Goal: Task Accomplishment & Management: Manage account settings

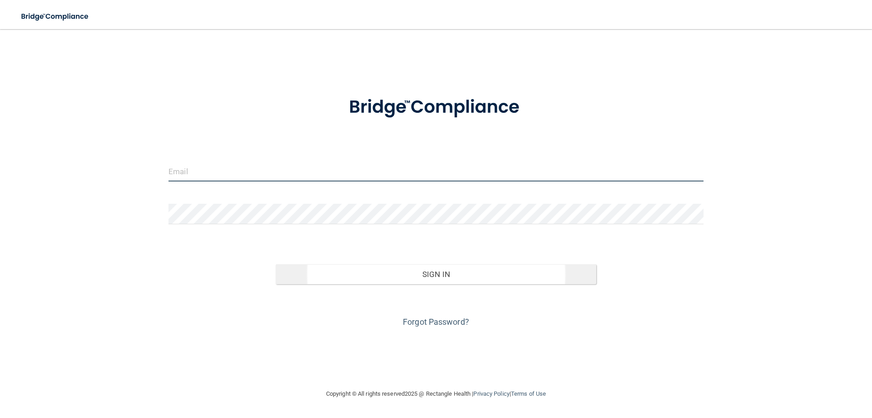
type input "[EMAIL_ADDRESS][DOMAIN_NAME]"
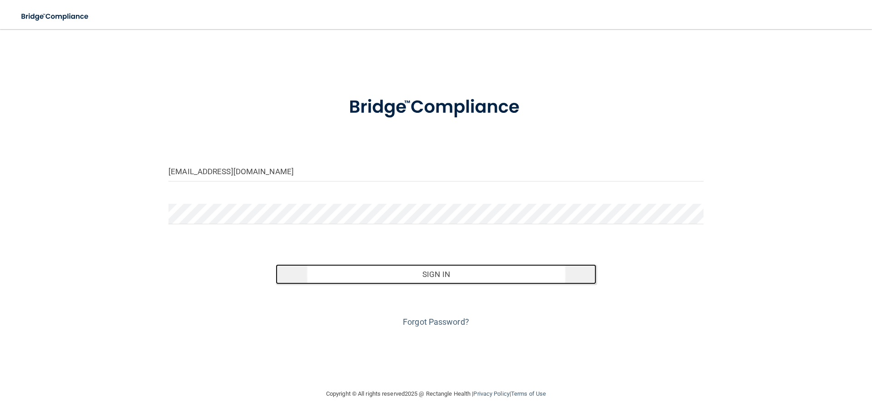
click at [465, 273] on button "Sign In" at bounding box center [436, 274] width 321 height 20
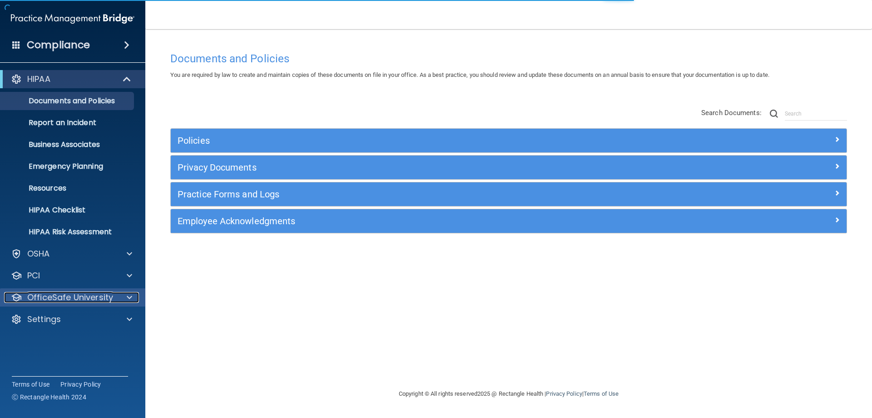
click at [91, 297] on p "OfficeSafe University" at bounding box center [70, 297] width 86 height 11
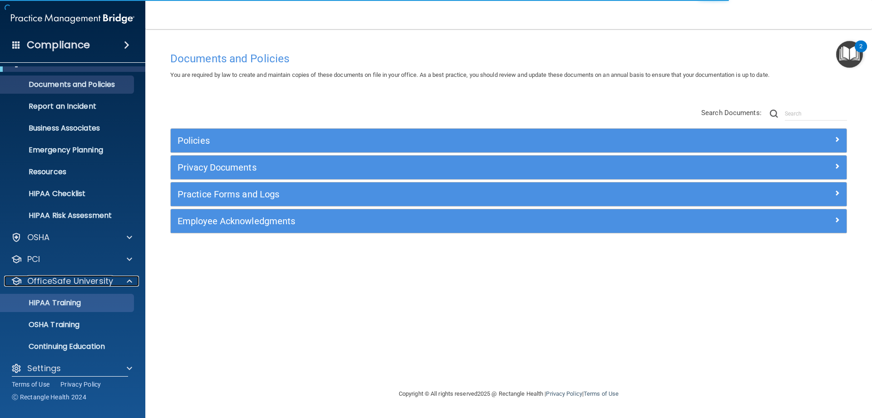
scroll to position [25, 0]
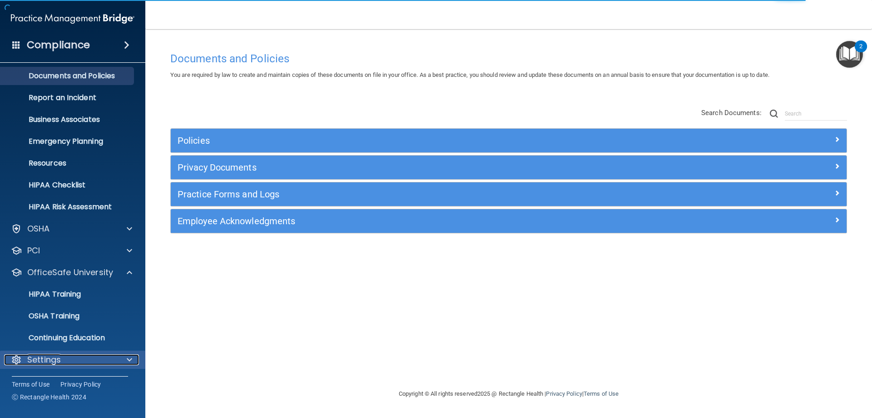
click at [133, 359] on div at bounding box center [128, 359] width 23 height 11
click at [131, 359] on span at bounding box center [129, 359] width 5 height 11
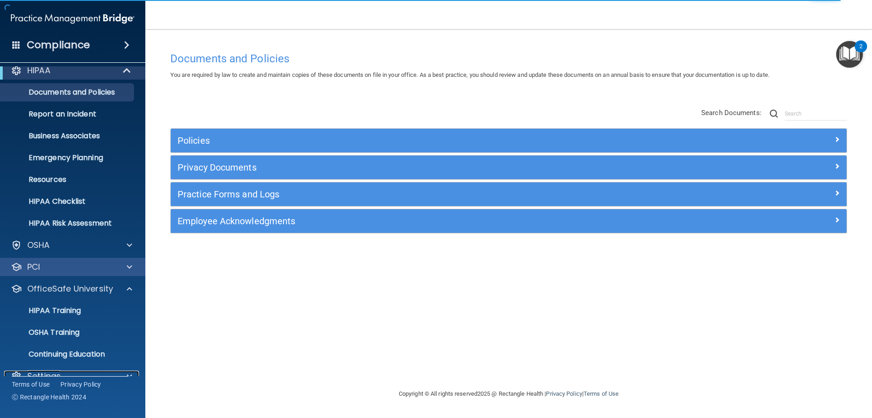
scroll to position [0, 0]
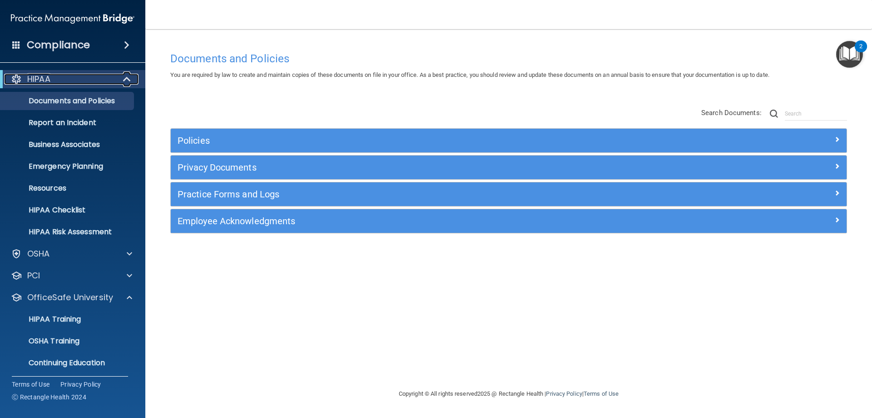
click at [125, 76] on span at bounding box center [128, 79] width 8 height 11
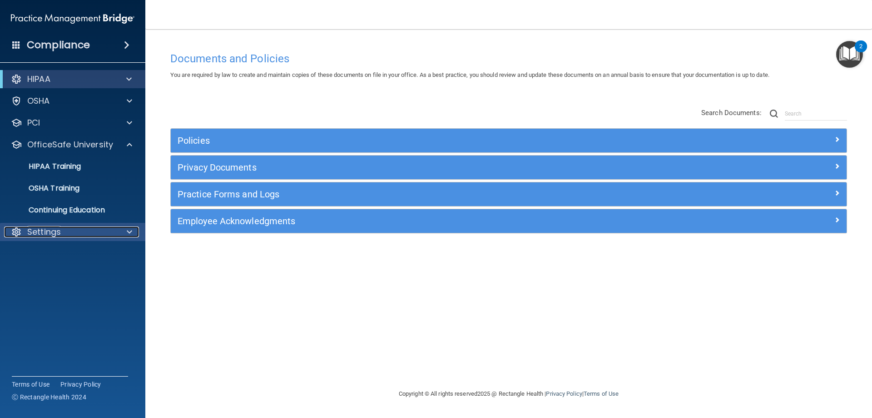
click at [126, 230] on div at bounding box center [128, 231] width 23 height 11
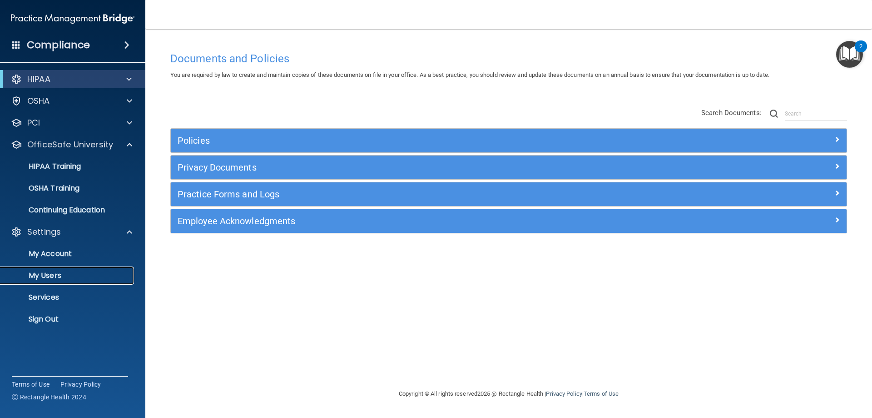
click at [48, 276] on p "My Users" at bounding box center [68, 275] width 124 height 9
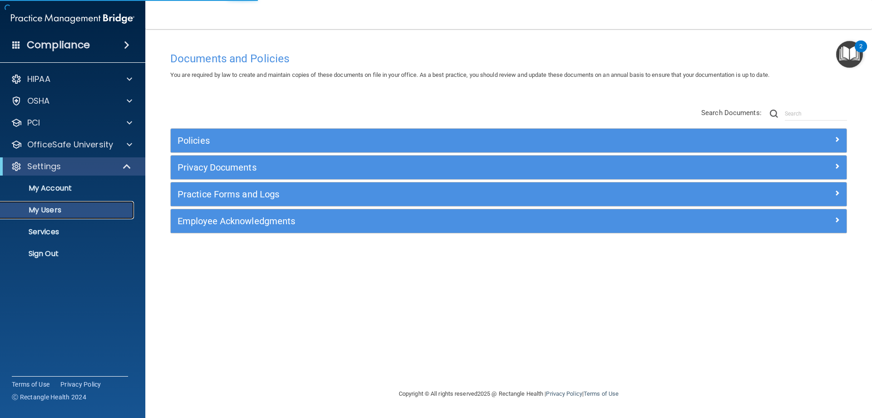
click at [61, 212] on p "My Users" at bounding box center [68, 209] width 124 height 9
select select "20"
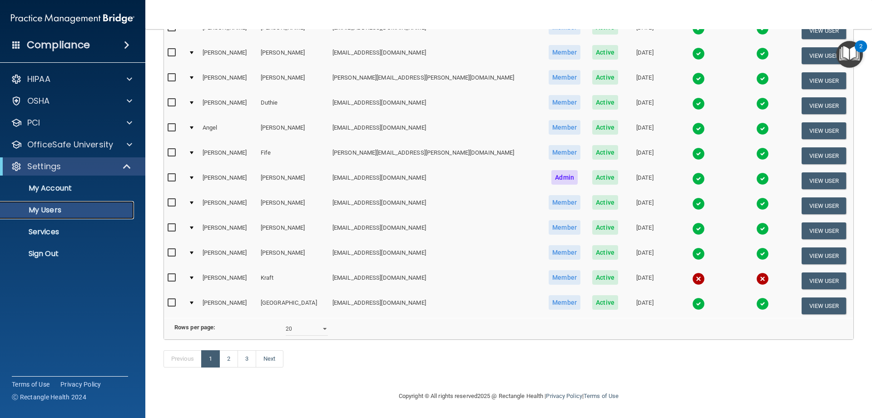
scroll to position [334, 0]
click at [230, 359] on link "2" at bounding box center [228, 358] width 19 height 17
select select "20"
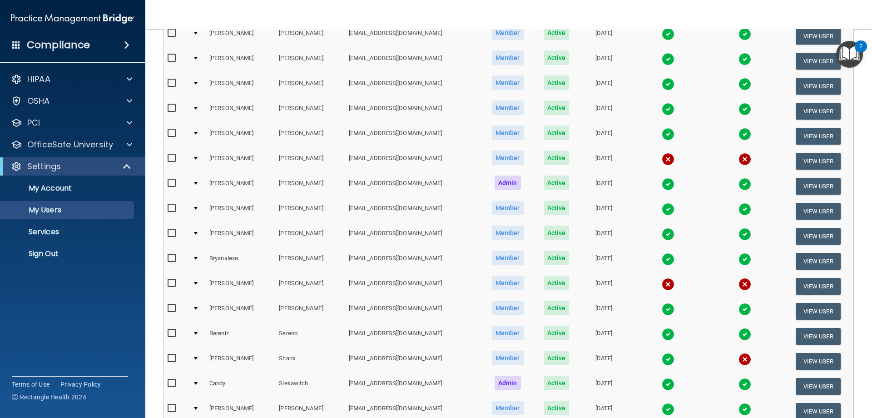
scroll to position [273, 0]
